Goal: Task Accomplishment & Management: Complete application form

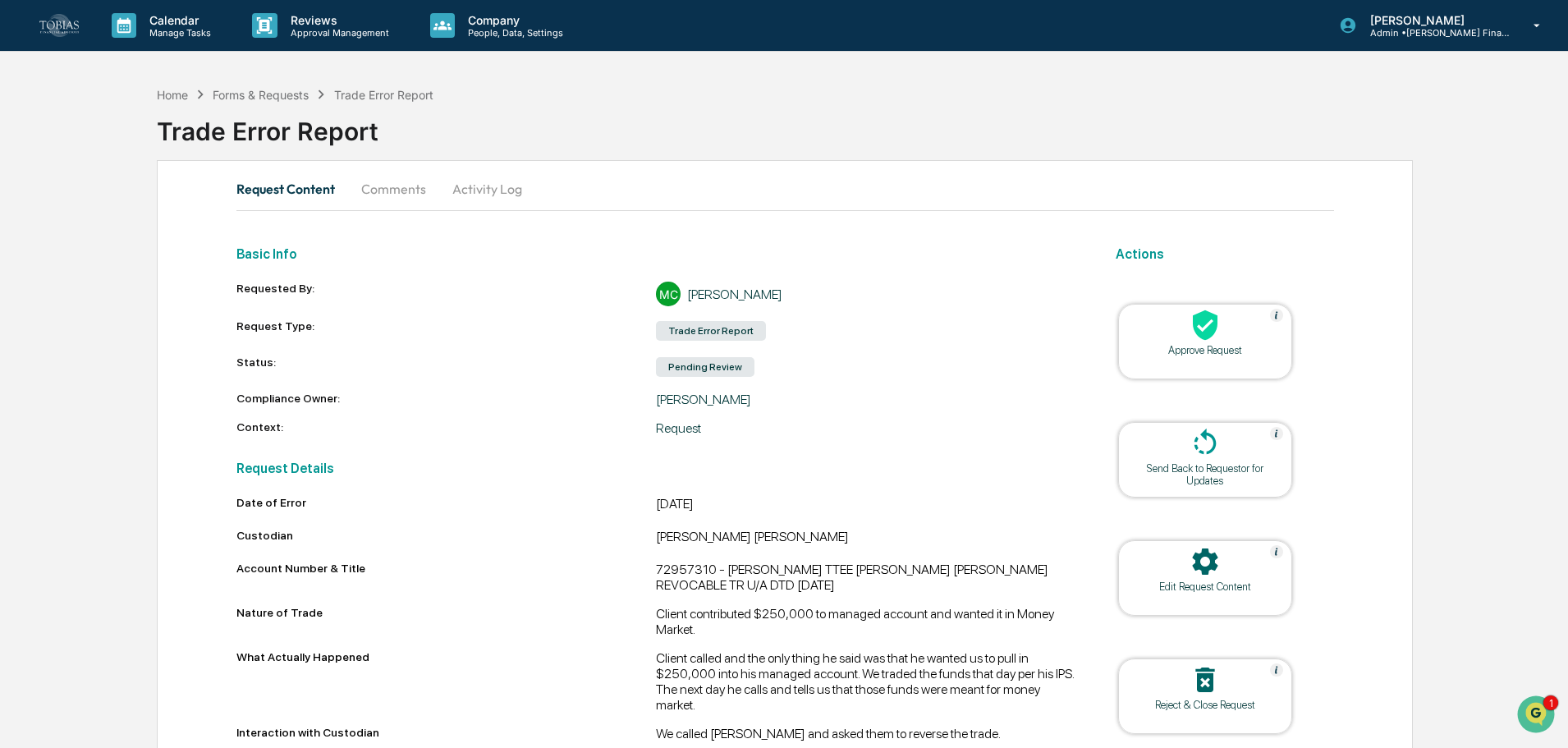
click at [403, 182] on button "Comments" at bounding box center [394, 188] width 92 height 39
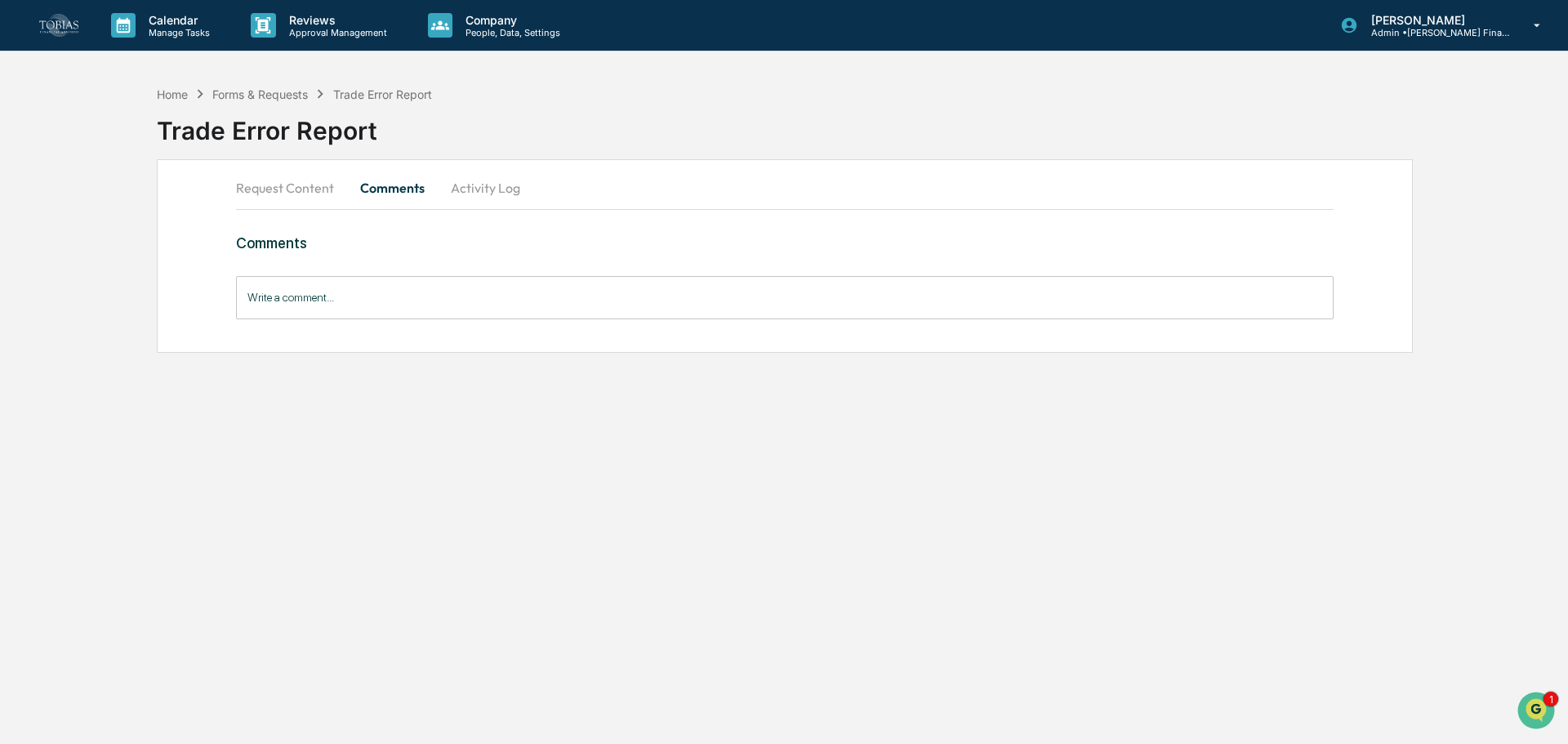
click at [478, 300] on input "Write a comment..." at bounding box center [785, 298] width 1098 height 44
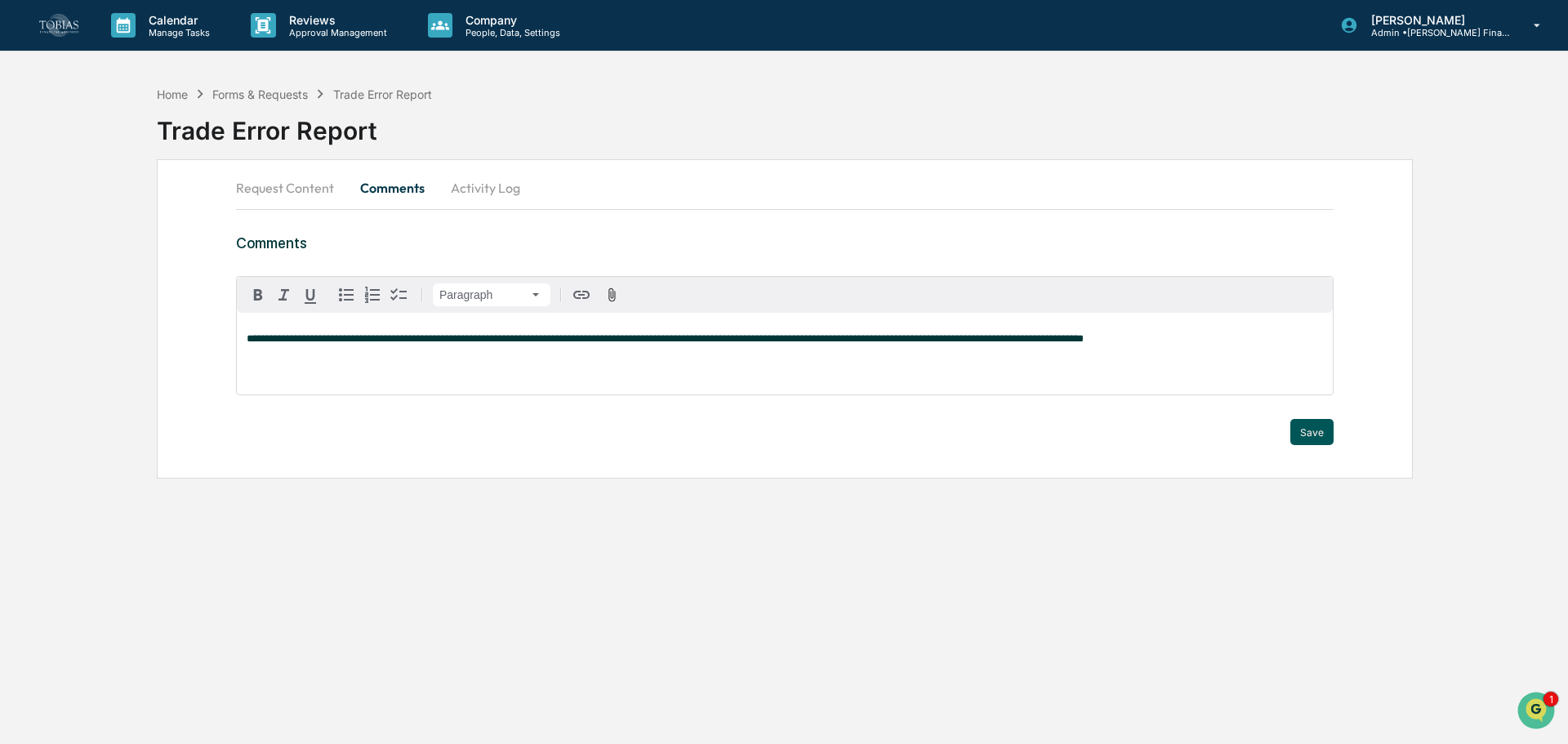
click at [774, 324] on button "Save" at bounding box center [1313, 432] width 44 height 27
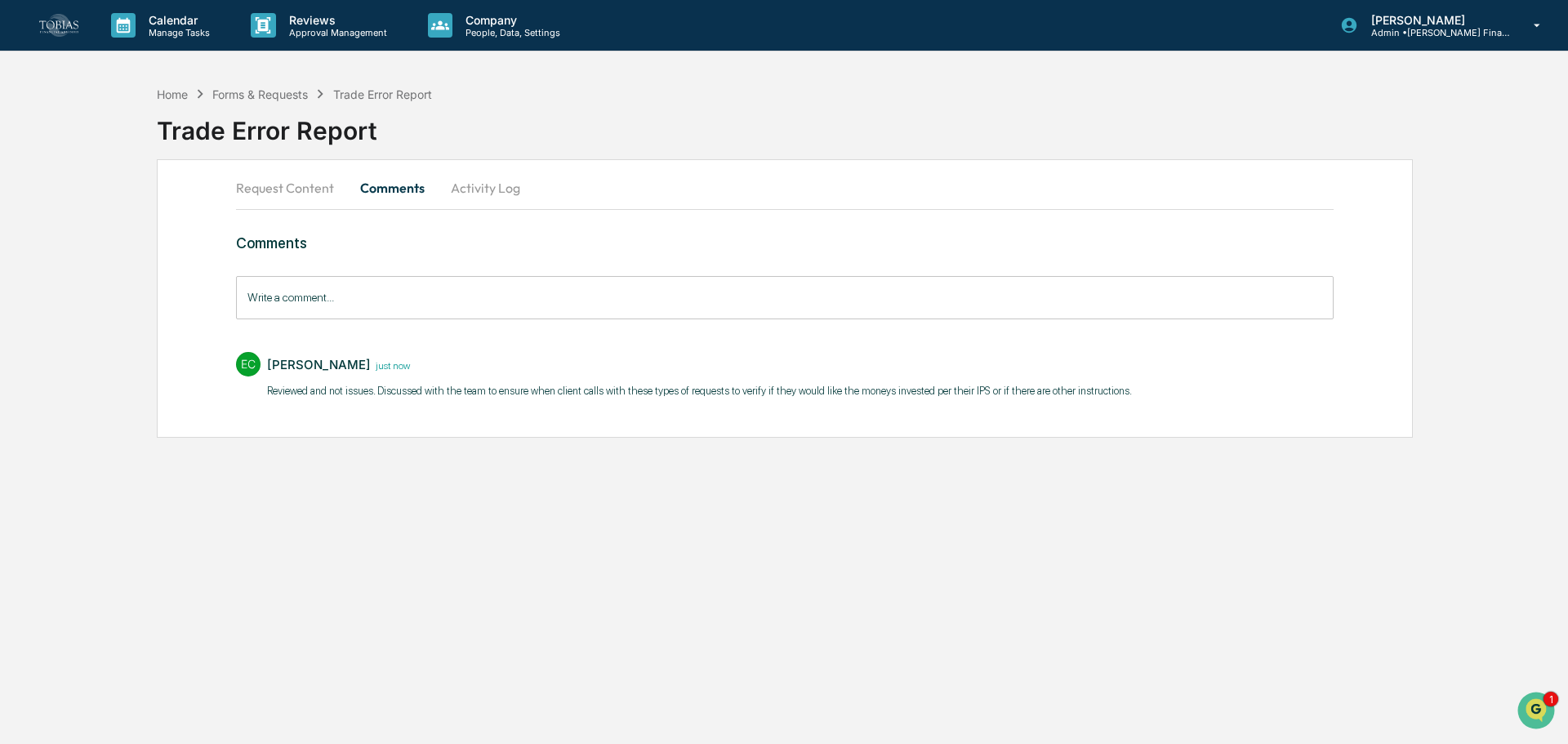
click at [286, 181] on button "Request Content" at bounding box center [291, 187] width 111 height 39
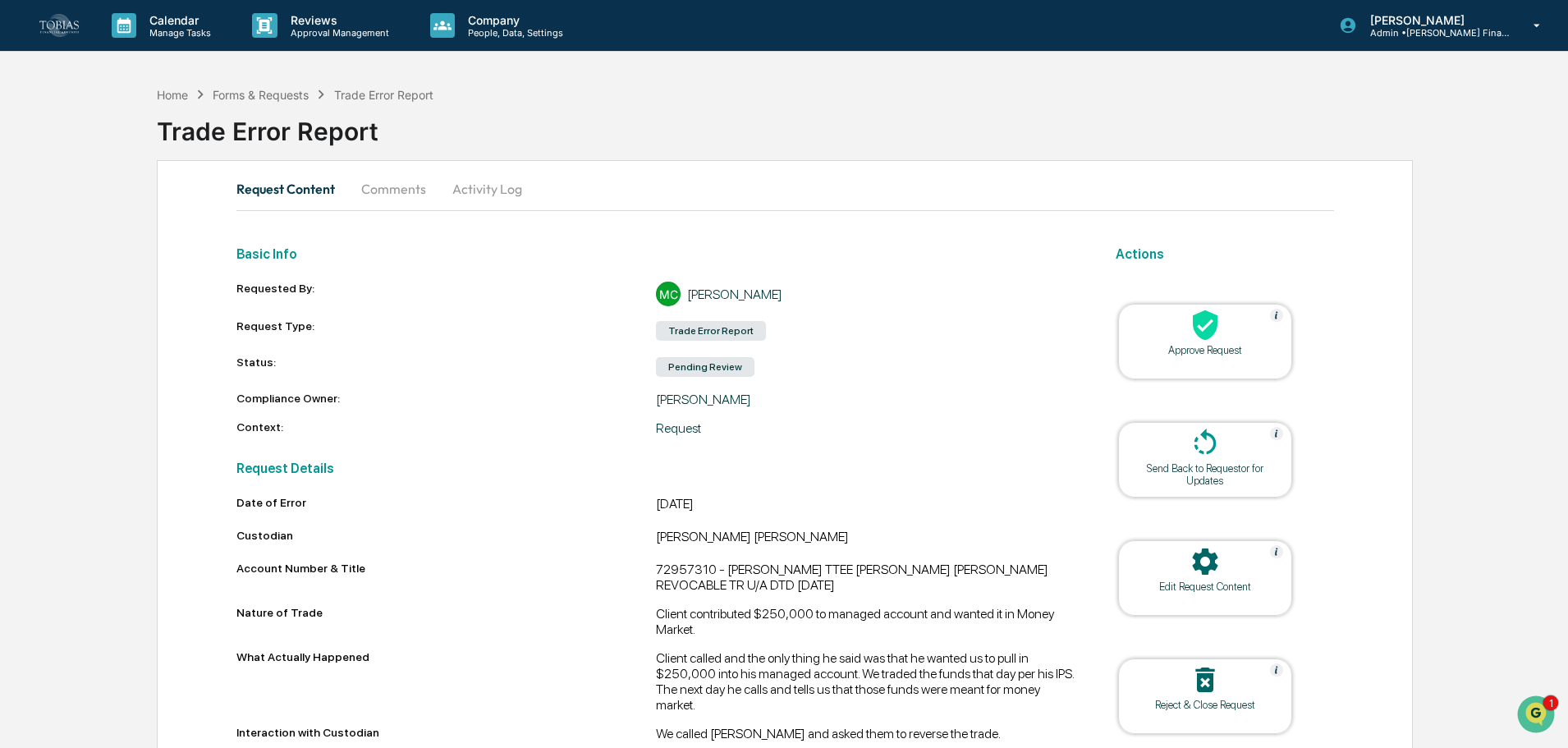
scroll to position [143, 0]
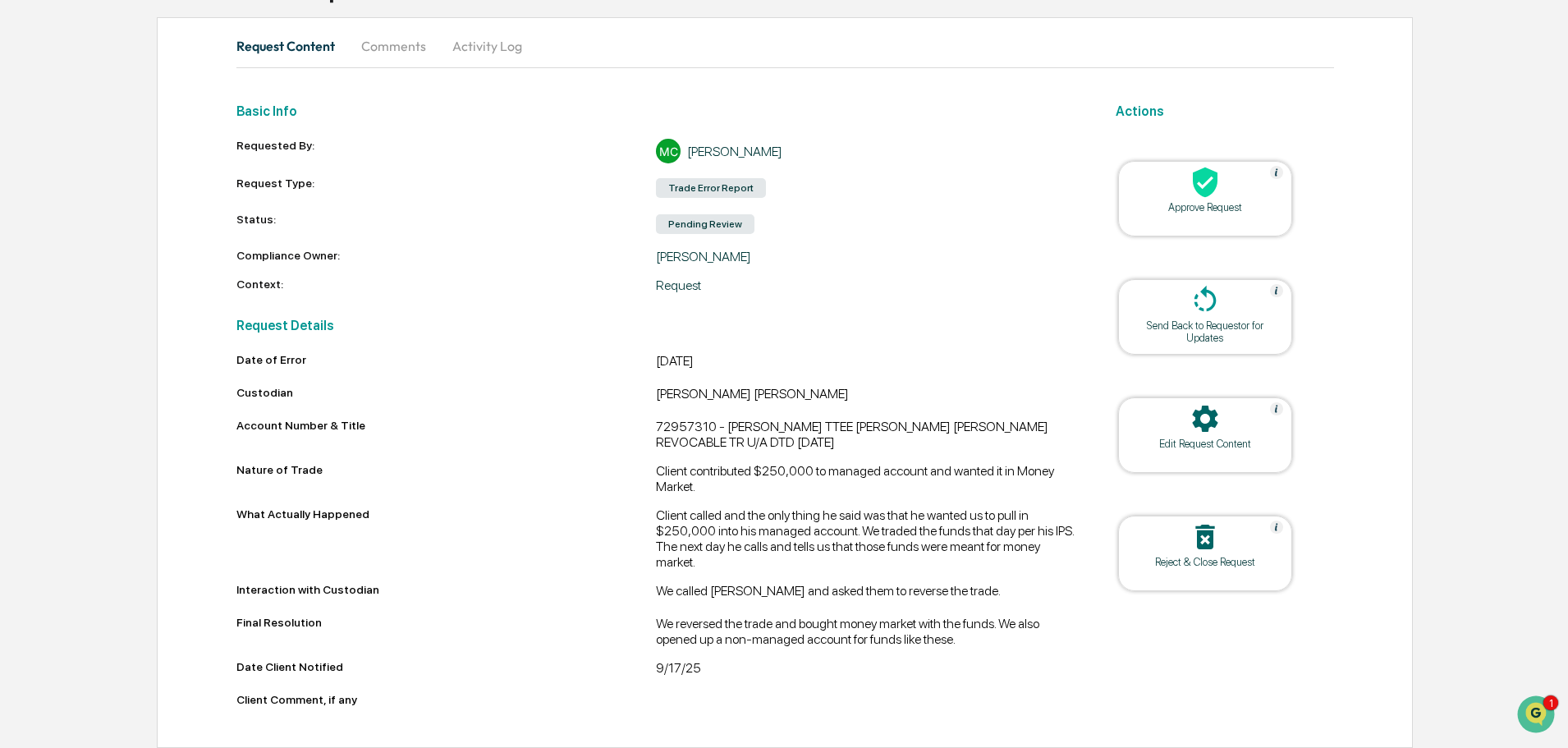
click at [777, 201] on div "Approve Request" at bounding box center [1205, 207] width 148 height 12
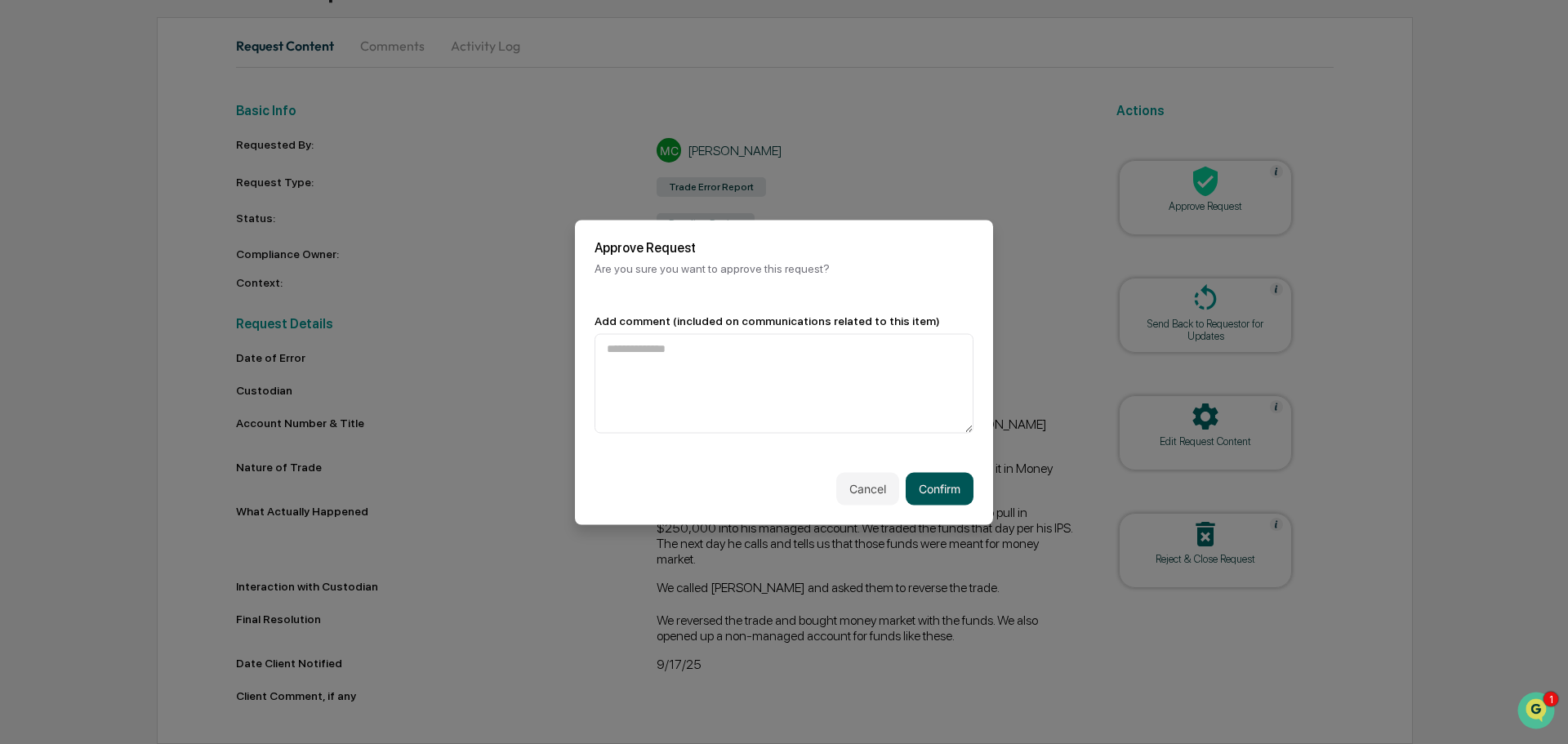
click at [774, 324] on button "Confirm" at bounding box center [939, 488] width 67 height 32
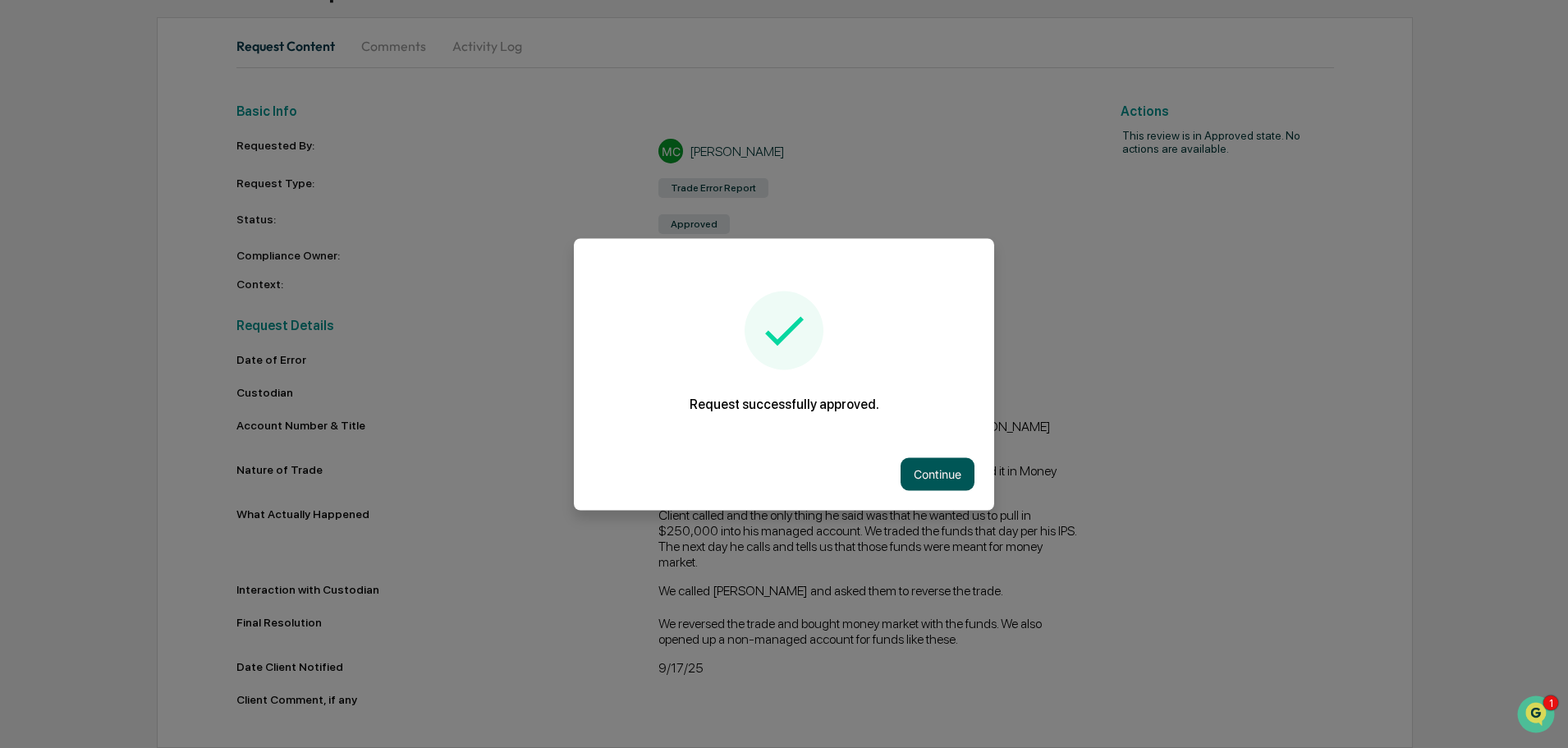
click at [777, 325] on button "Continue" at bounding box center [937, 473] width 73 height 32
